Goal: Task Accomplishment & Management: Complete application form

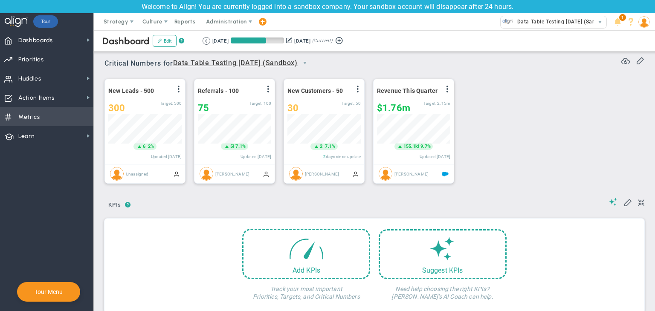
scroll to position [29, 73]
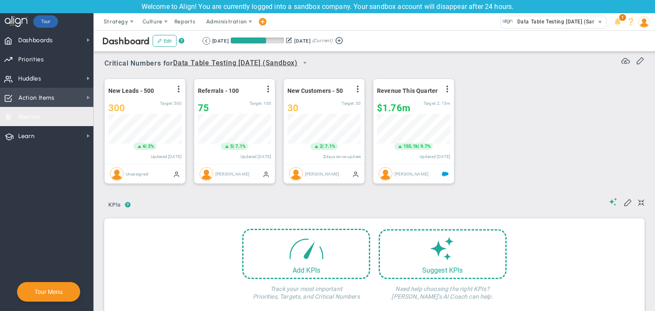
click at [54, 100] on span "Action Items" at bounding box center [36, 98] width 36 height 18
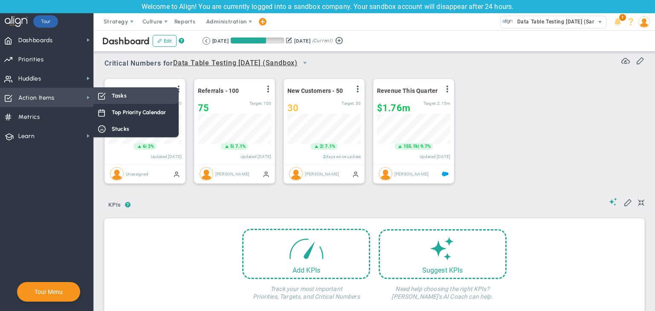
click at [114, 93] on span "Tasks" at bounding box center [119, 96] width 15 height 8
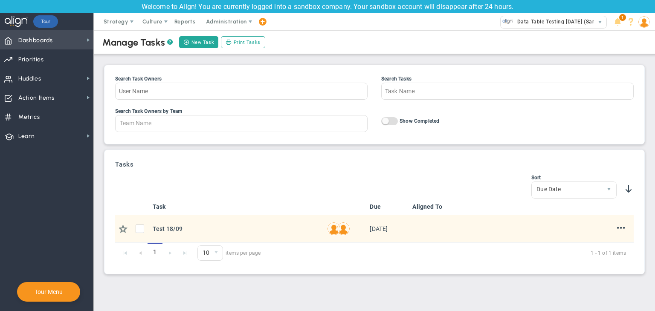
click at [72, 37] on span "Dashboards Dashboards" at bounding box center [46, 39] width 93 height 19
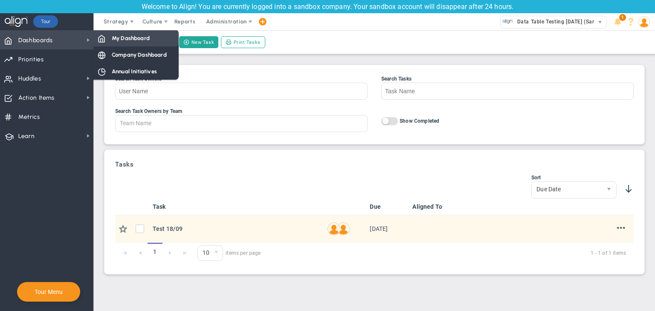
click at [104, 38] on span at bounding box center [102, 38] width 8 height 8
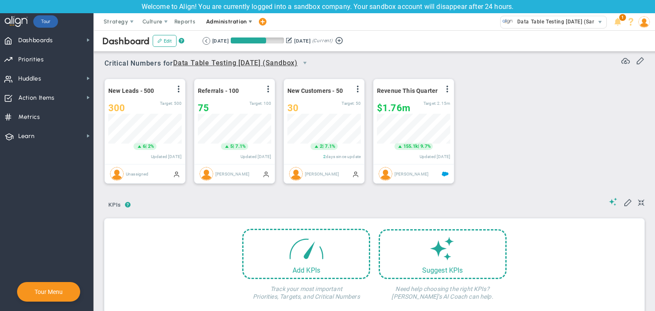
click at [220, 17] on span "Administration" at bounding box center [227, 21] width 55 height 17
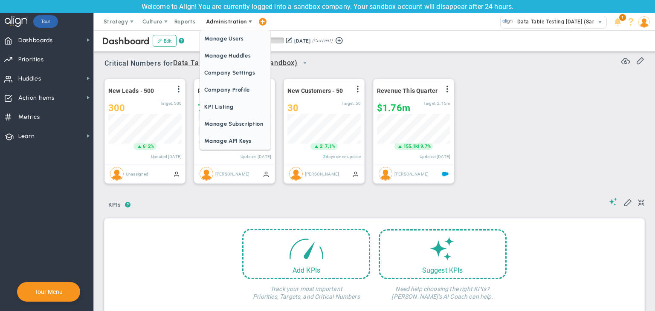
click at [218, 23] on span "Administration" at bounding box center [226, 21] width 41 height 6
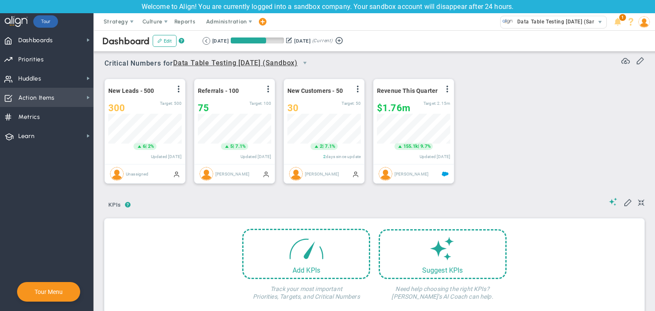
click at [81, 96] on span "Action Items Action Items" at bounding box center [46, 97] width 93 height 19
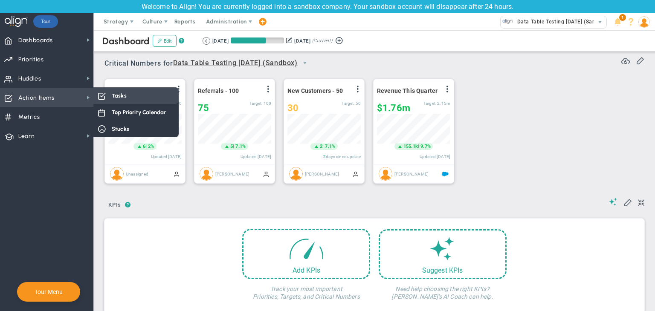
click at [109, 93] on div "Tasks" at bounding box center [135, 95] width 85 height 17
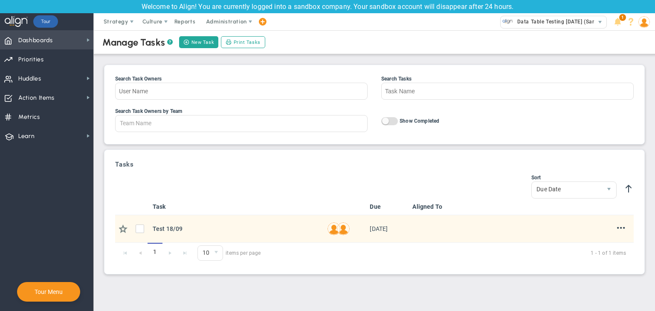
click at [59, 42] on span "Dashboards Dashboards" at bounding box center [46, 39] width 93 height 19
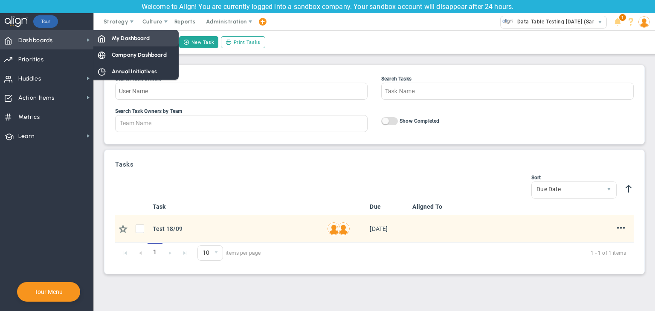
drag, startPoint x: 98, startPoint y: 40, endPoint x: 106, endPoint y: 41, distance: 7.9
click at [99, 39] on span at bounding box center [102, 38] width 8 height 8
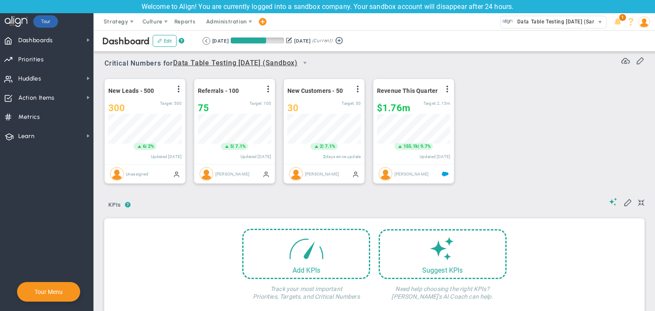
scroll to position [29, 73]
click at [571, 20] on span "Data Table Testing [DATE] (Sandbox)" at bounding box center [561, 21] width 97 height 11
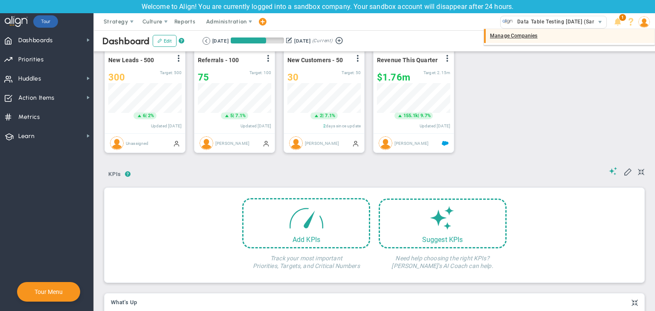
scroll to position [43, 0]
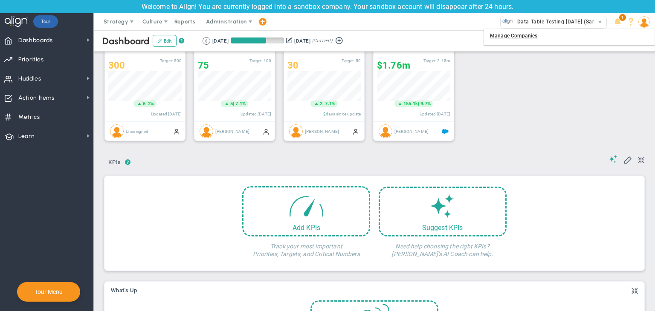
click at [645, 23] on img at bounding box center [645, 22] width 12 height 12
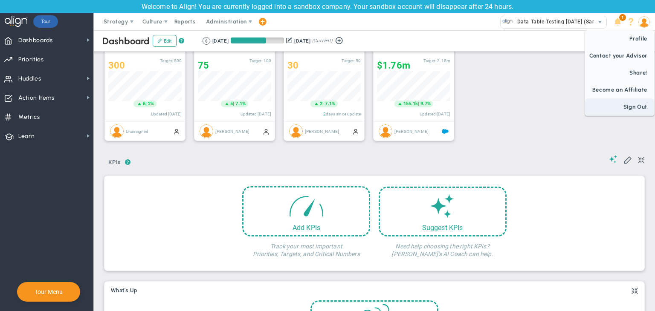
click at [640, 102] on span "Sign Out" at bounding box center [619, 107] width 69 height 17
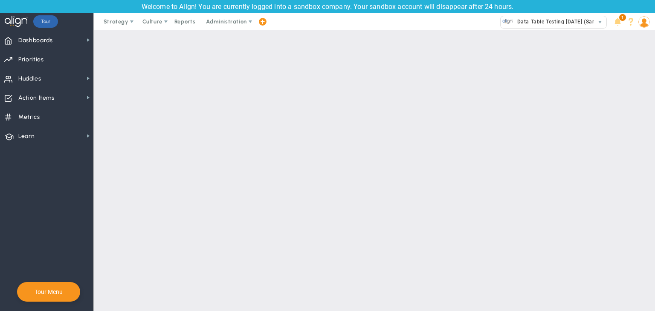
scroll to position [0, 0]
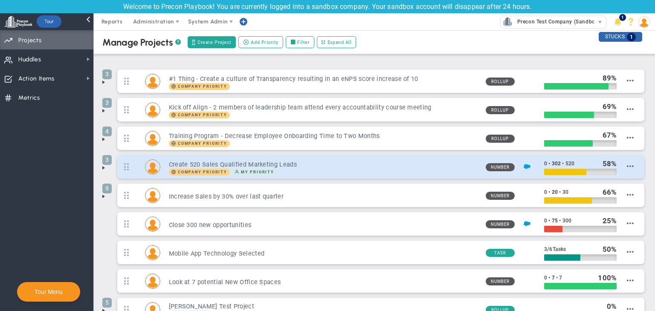
scroll to position [62, 0]
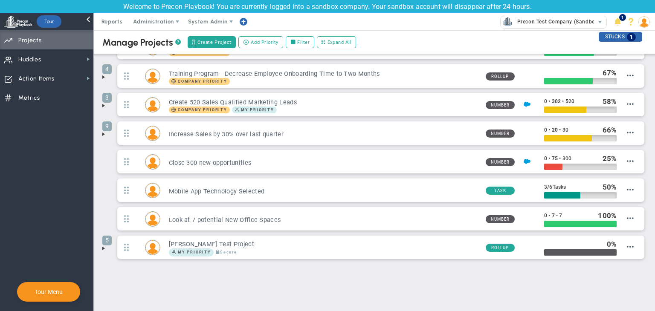
click at [102, 246] on span at bounding box center [103, 248] width 7 height 7
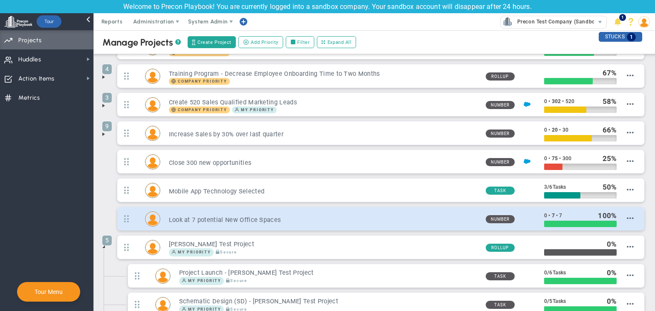
scroll to position [205, 0]
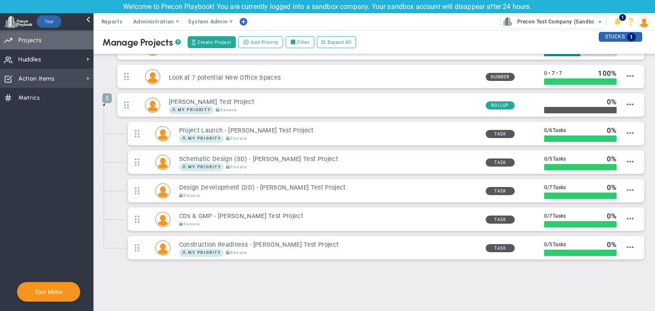
click at [67, 76] on span "Action Items Action Items" at bounding box center [46, 78] width 93 height 19
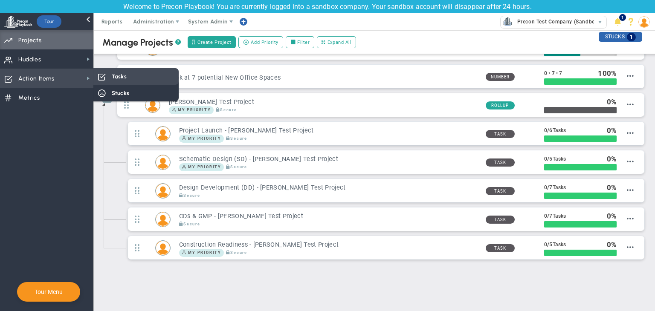
click at [101, 74] on span at bounding box center [102, 77] width 8 height 8
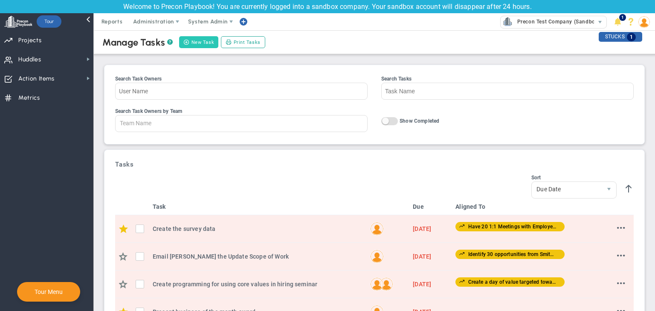
click at [206, 40] on button "New Task" at bounding box center [198, 42] width 39 height 12
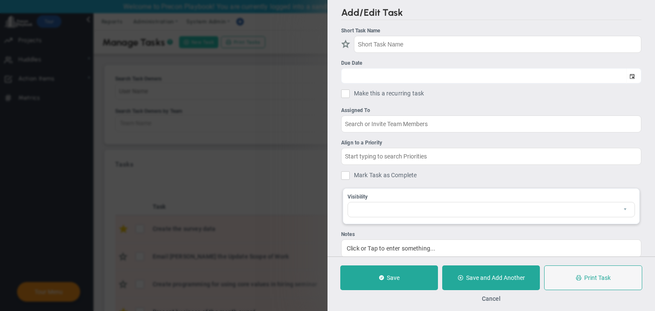
checkbox input "false"
type input "[DATE]"
checkbox input "false"
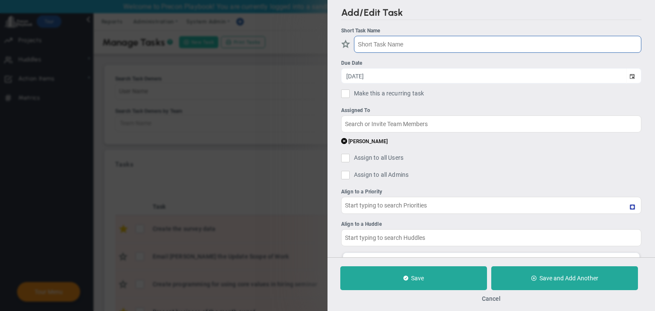
type input "Construction Readiness - [PERSON_NAME] Test Project"
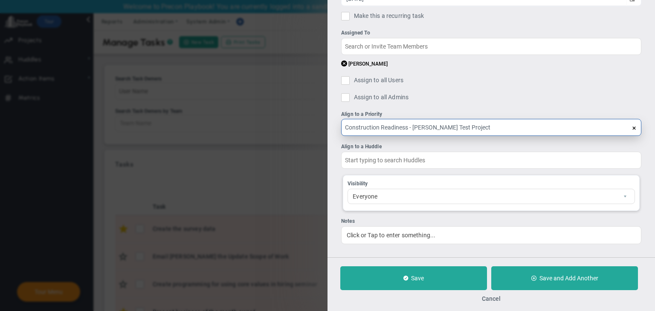
click at [466, 124] on input "Construction Readiness - [PERSON_NAME] Test Project" at bounding box center [491, 127] width 300 height 17
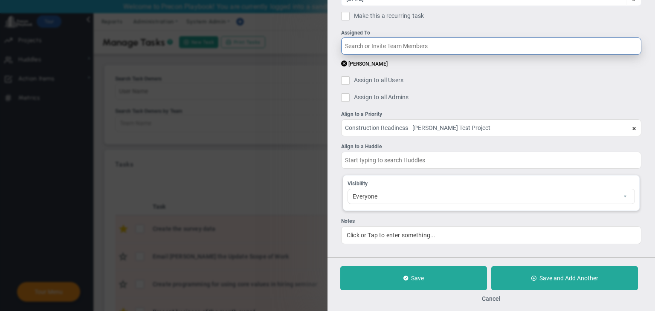
click at [397, 41] on input "text" at bounding box center [491, 46] width 300 height 17
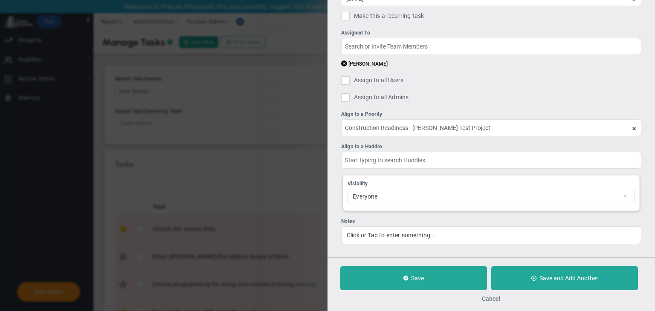
click at [491, 297] on button "Cancel" at bounding box center [491, 299] width 19 height 7
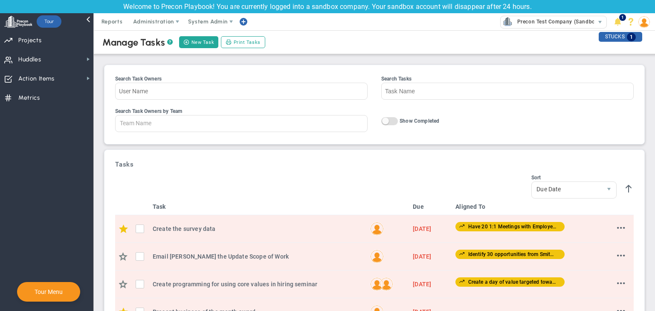
click at [643, 23] on img at bounding box center [645, 22] width 12 height 12
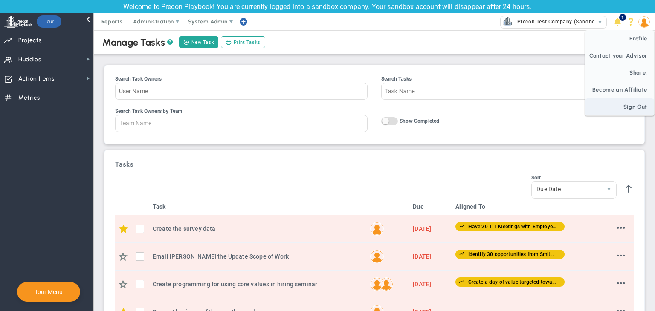
click at [640, 107] on span "Sign Out" at bounding box center [619, 107] width 69 height 17
